Goal: Transaction & Acquisition: Download file/media

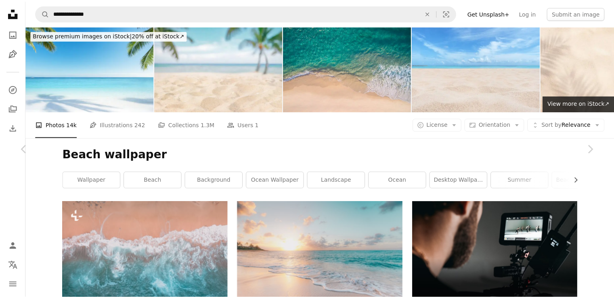
scroll to position [3662, 0]
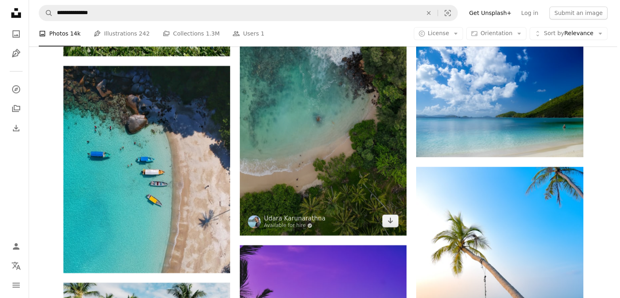
scroll to position [3662, 0]
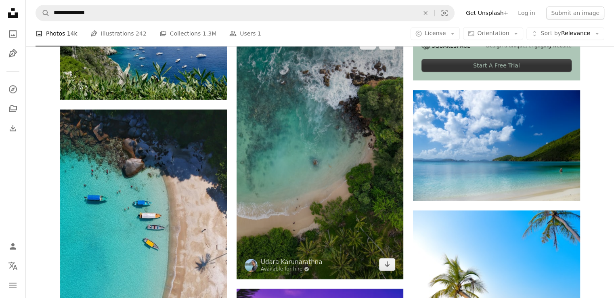
click at [356, 148] on img at bounding box center [319, 154] width 167 height 250
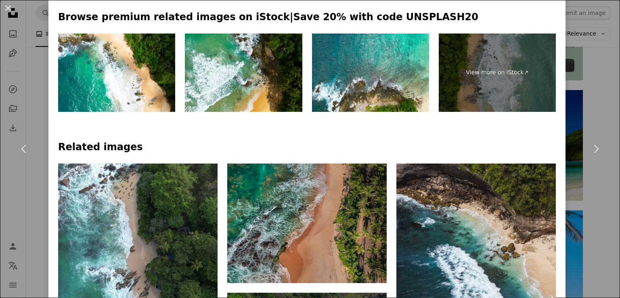
scroll to position [377, 0]
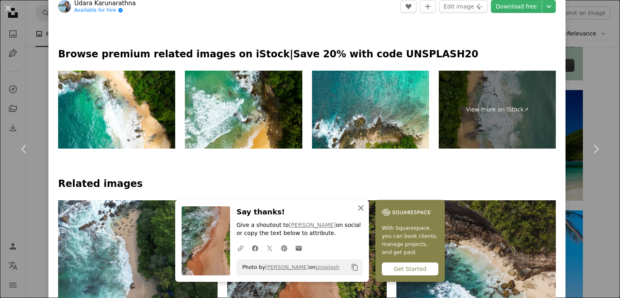
click at [366, 207] on icon "An X shape" at bounding box center [361, 208] width 10 height 10
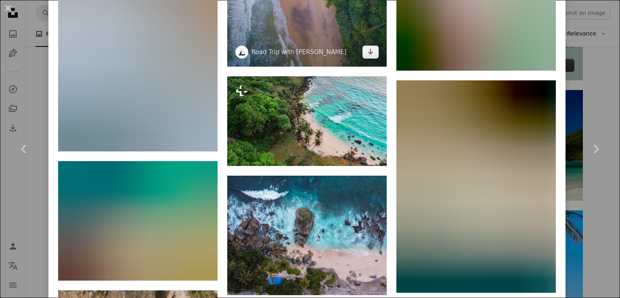
scroll to position [2044, 0]
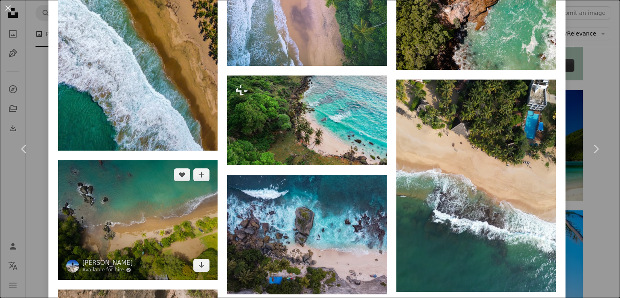
click at [165, 160] on img at bounding box center [137, 219] width 159 height 119
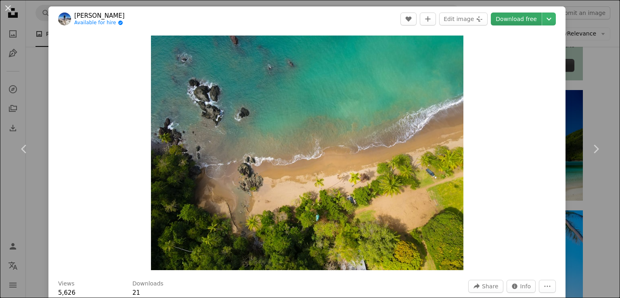
click at [513, 23] on link "Download free" at bounding box center [516, 19] width 51 height 13
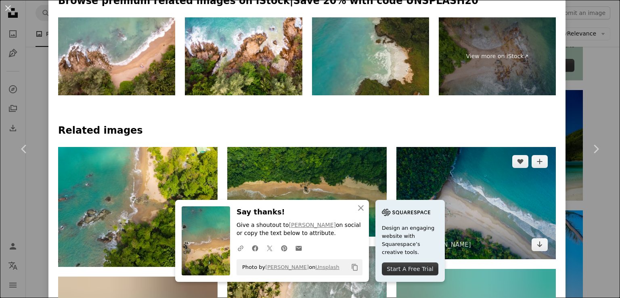
scroll to position [430, 0]
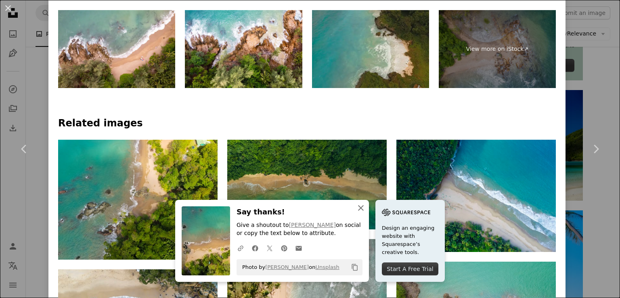
click at [366, 205] on icon "An X shape" at bounding box center [361, 208] width 10 height 10
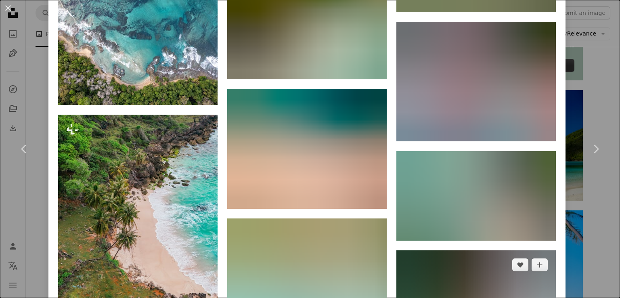
scroll to position [1720, 0]
